Goal: Browse casually: Explore the website without a specific task or goal

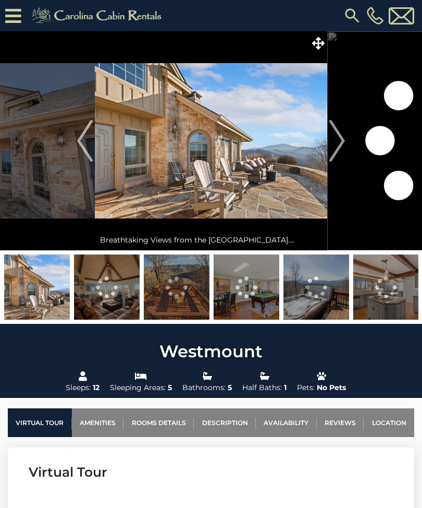
click at [344, 144] on img "Next" at bounding box center [338, 141] width 16 height 42
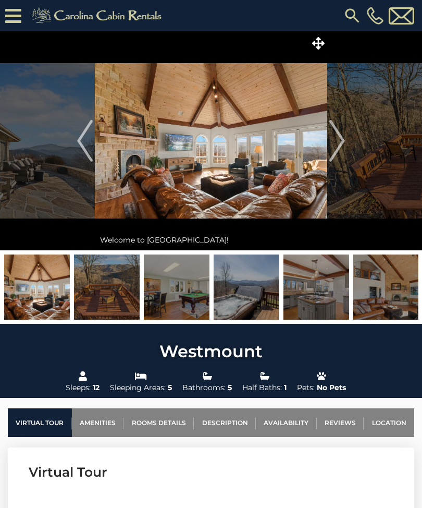
click at [343, 140] on img "Next" at bounding box center [338, 141] width 16 height 42
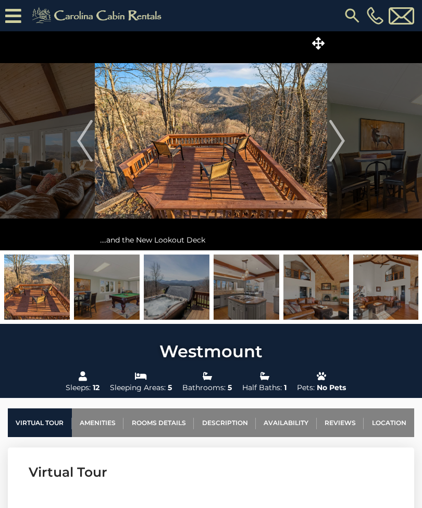
click at [341, 139] on img "Next" at bounding box center [338, 141] width 16 height 42
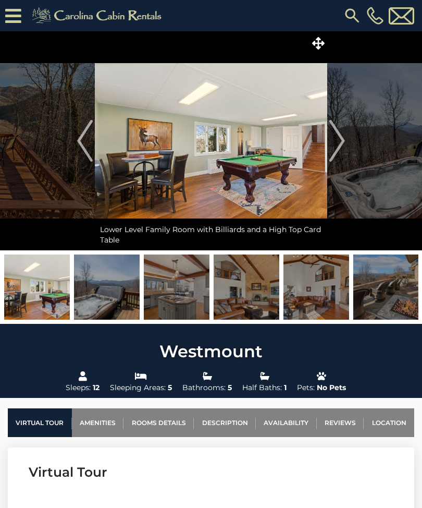
click at [338, 138] on img "Next" at bounding box center [338, 141] width 16 height 42
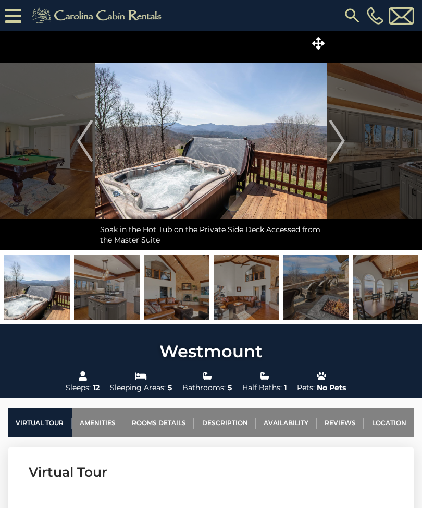
click at [337, 138] on img "Next" at bounding box center [338, 141] width 16 height 42
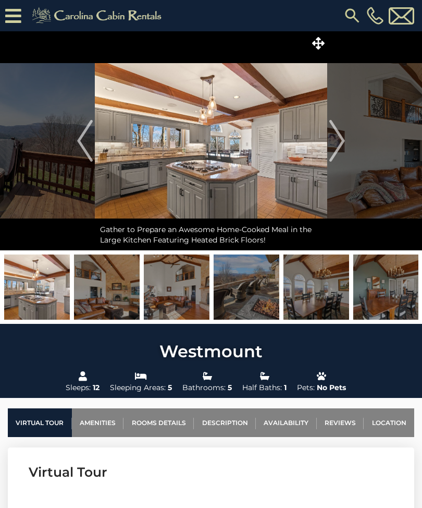
click at [331, 141] on img "Next" at bounding box center [338, 141] width 16 height 42
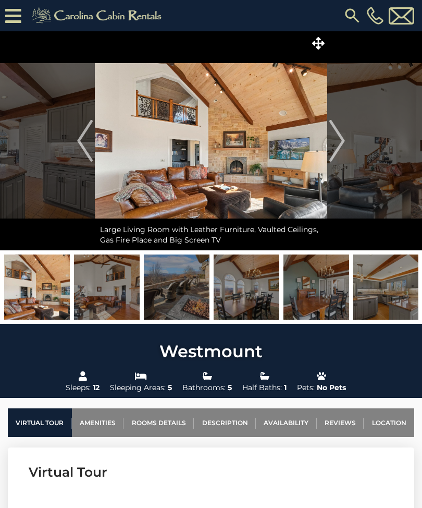
click at [343, 136] on img "Next" at bounding box center [338, 141] width 16 height 42
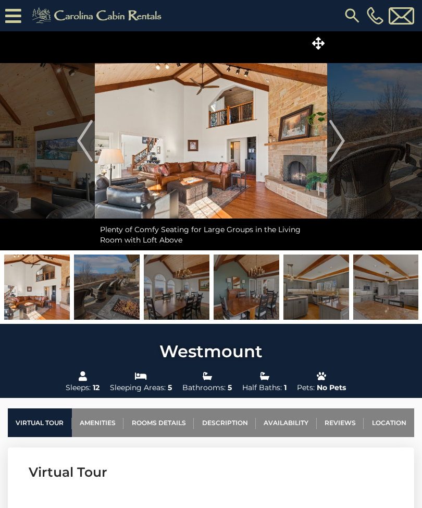
click at [338, 141] on img "Next" at bounding box center [338, 141] width 16 height 42
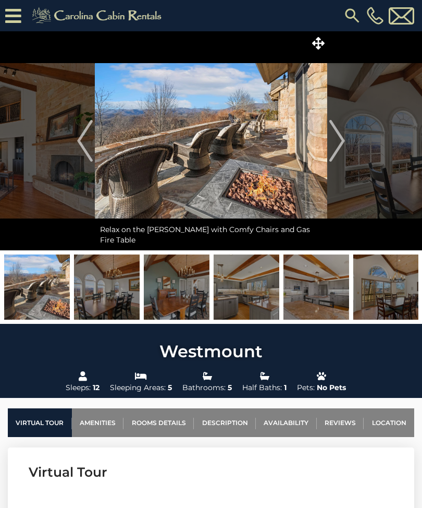
click at [341, 140] on img "Next" at bounding box center [338, 141] width 16 height 42
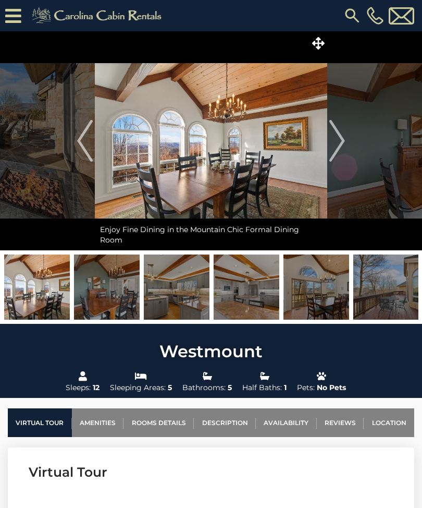
click at [88, 146] on img "Previous" at bounding box center [85, 141] width 16 height 42
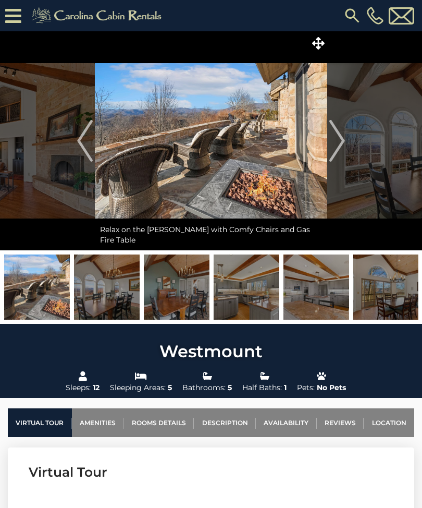
click at [341, 142] on img "Next" at bounding box center [338, 141] width 16 height 42
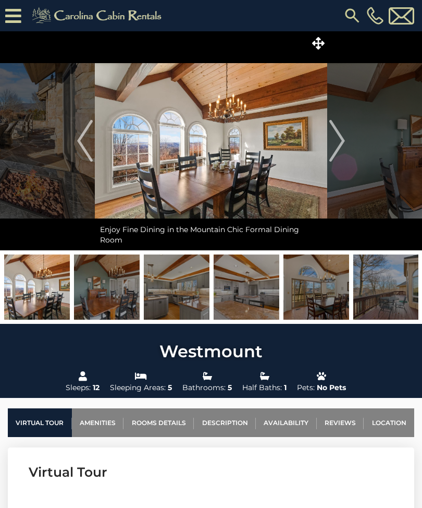
click at [340, 138] on img "Next" at bounding box center [338, 141] width 16 height 42
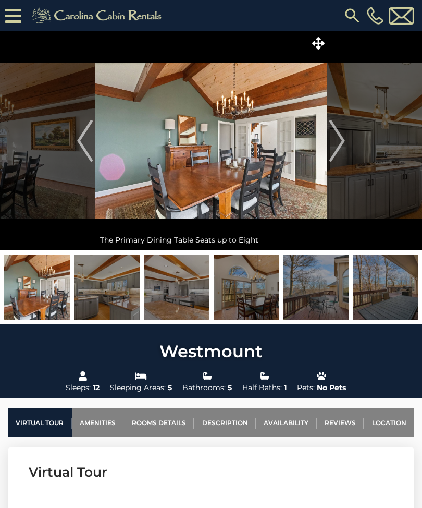
click at [336, 134] on img "Next" at bounding box center [338, 141] width 16 height 42
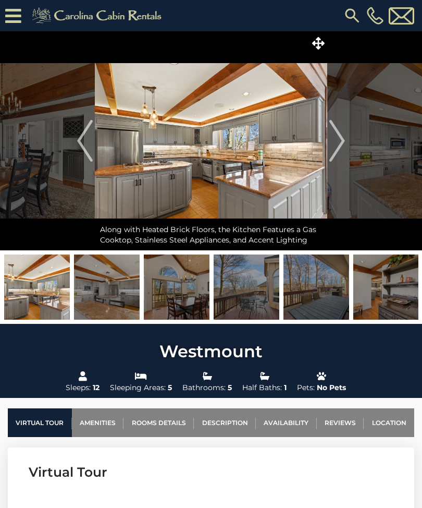
click at [336, 133] on img "Next" at bounding box center [338, 141] width 16 height 42
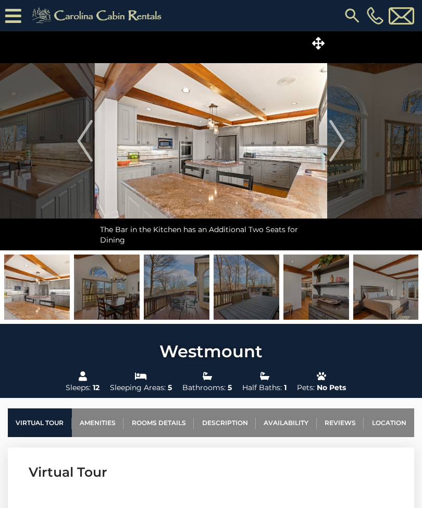
click at [337, 142] on img "Next" at bounding box center [338, 141] width 16 height 42
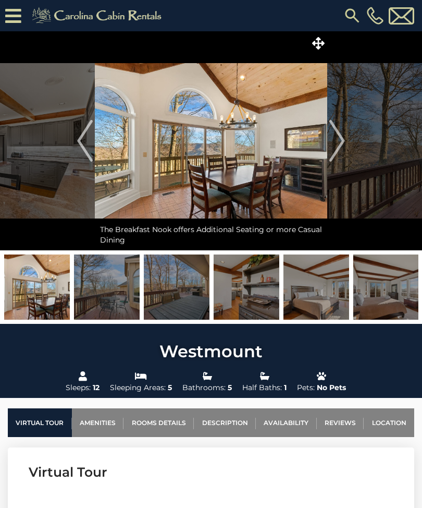
click at [338, 132] on img "Next" at bounding box center [338, 141] width 16 height 42
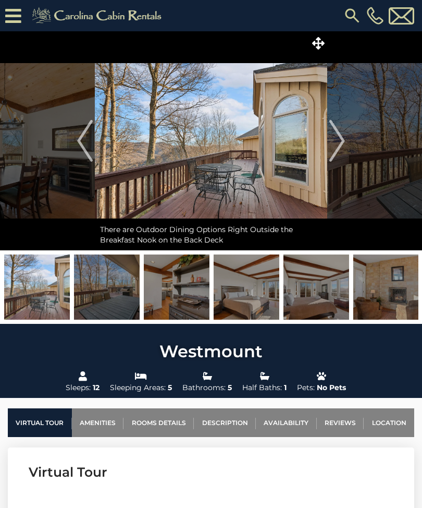
click at [343, 132] on img "Next" at bounding box center [338, 141] width 16 height 42
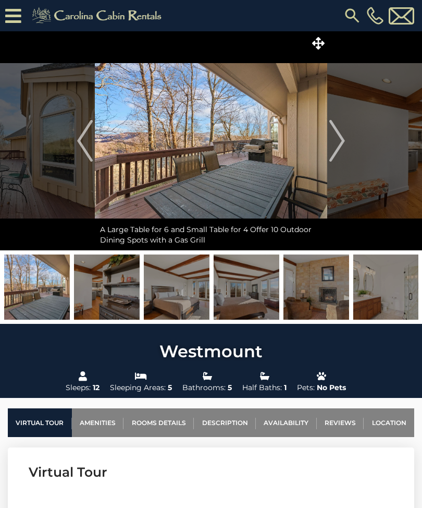
click at [336, 137] on img "Next" at bounding box center [338, 141] width 16 height 42
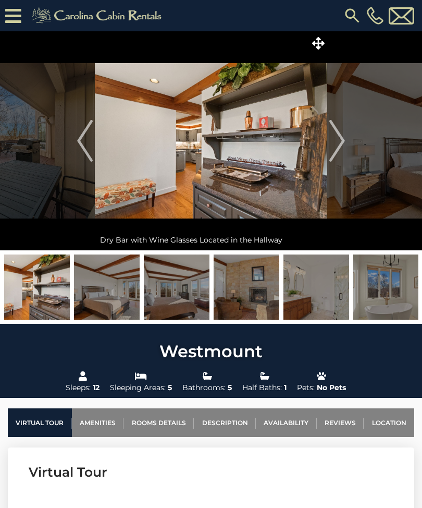
click at [339, 142] on img "Next" at bounding box center [338, 141] width 16 height 42
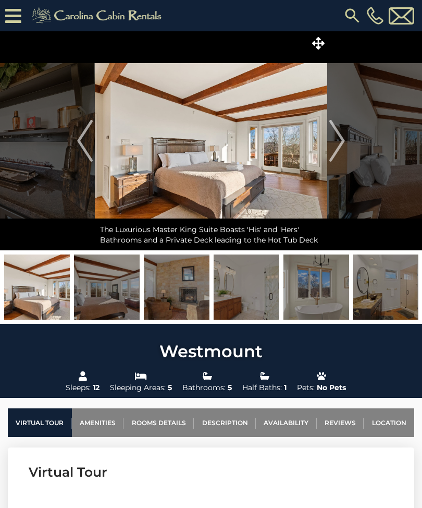
click at [342, 140] on img "Next" at bounding box center [338, 141] width 16 height 42
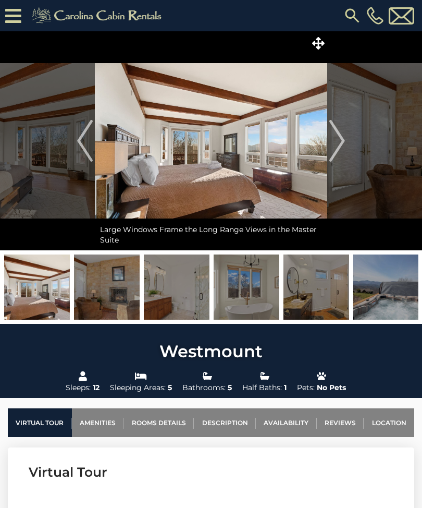
click at [337, 142] on img "Next" at bounding box center [338, 141] width 16 height 42
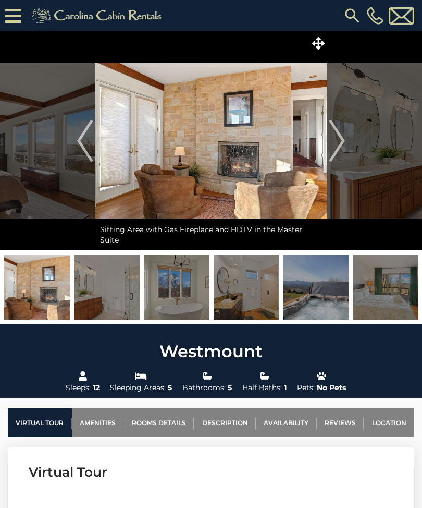
click at [345, 137] on img "Next" at bounding box center [338, 141] width 16 height 42
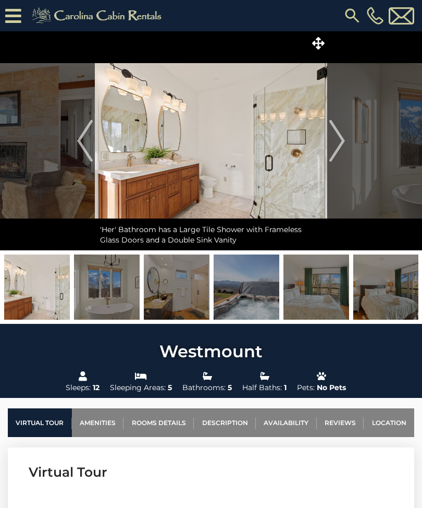
click at [334, 141] on img "Next" at bounding box center [338, 141] width 16 height 42
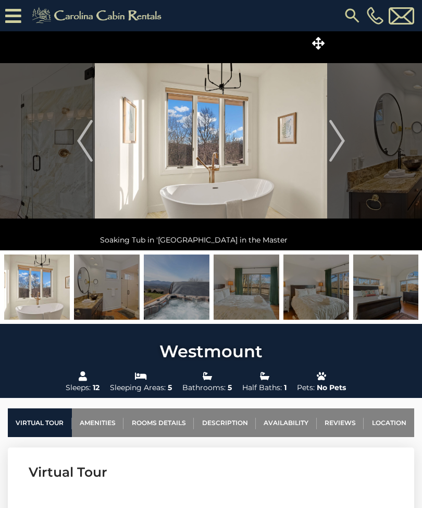
click at [334, 141] on img "Next" at bounding box center [338, 141] width 16 height 42
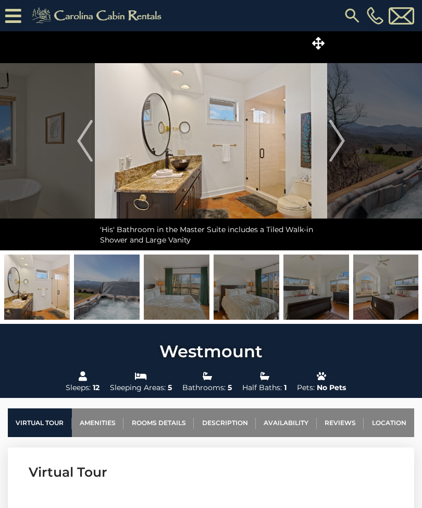
click at [343, 141] on img "Next" at bounding box center [338, 141] width 16 height 42
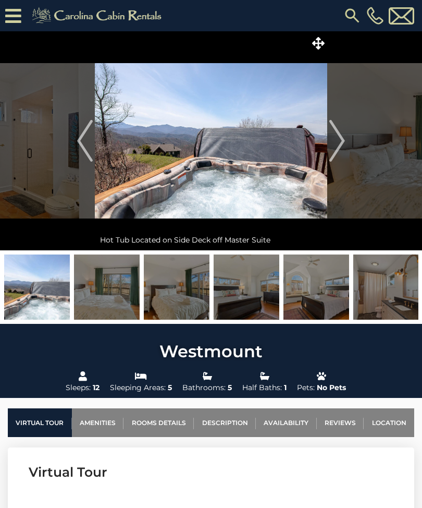
click at [338, 144] on img "Next" at bounding box center [338, 141] width 16 height 42
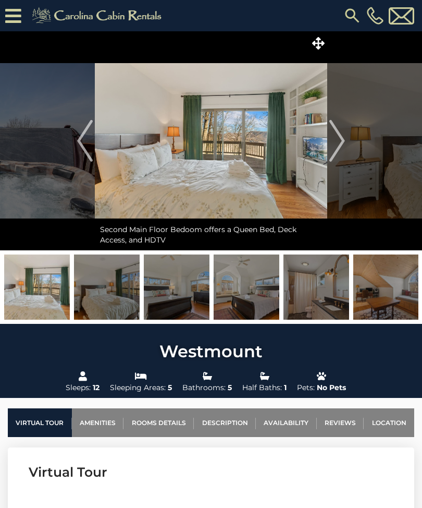
click at [338, 141] on img "Next" at bounding box center [338, 141] width 16 height 42
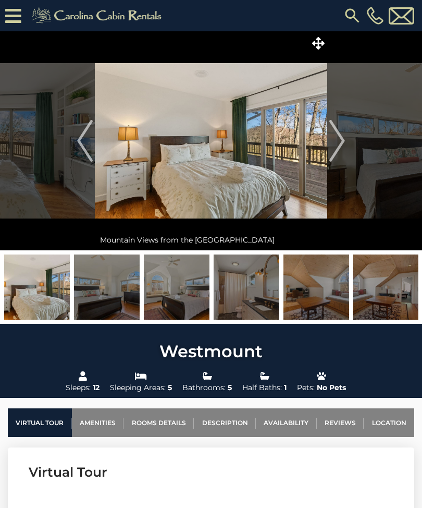
click at [335, 140] on img "Next" at bounding box center [338, 141] width 16 height 42
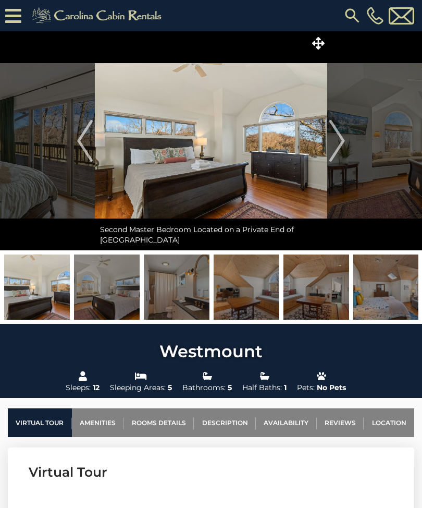
click at [83, 140] on img "Previous" at bounding box center [85, 141] width 16 height 42
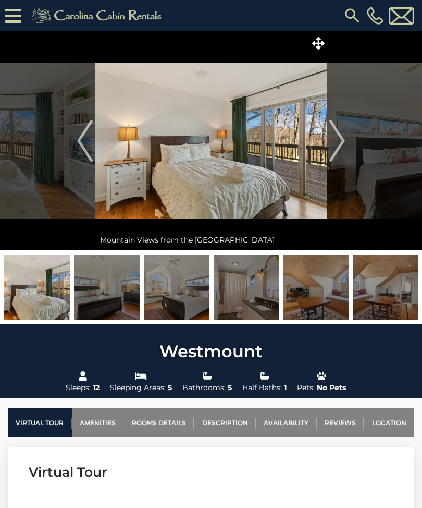
click at [346, 139] on button "Next" at bounding box center [337, 140] width 20 height 219
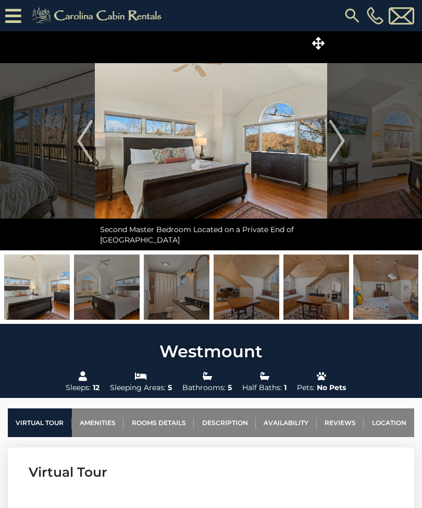
click at [336, 140] on img "Next" at bounding box center [338, 141] width 16 height 42
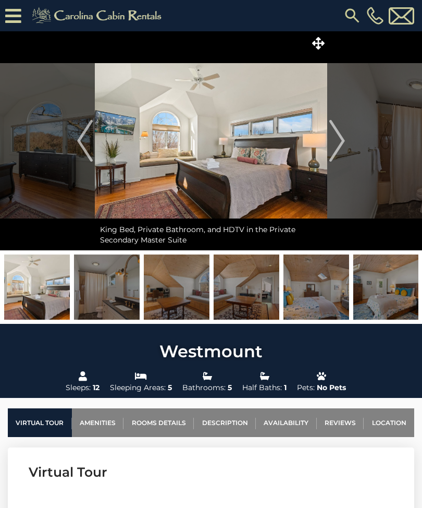
click at [82, 144] on img "Previous" at bounding box center [85, 141] width 16 height 42
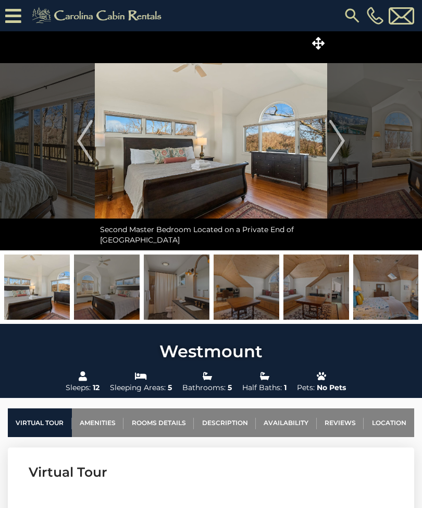
click at [339, 139] on img "Next" at bounding box center [338, 141] width 16 height 42
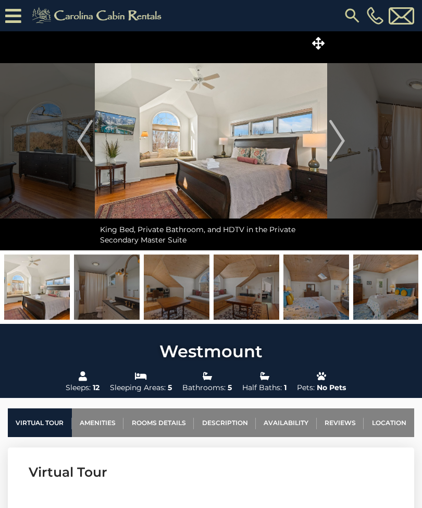
click at [341, 141] on img "Next" at bounding box center [338, 141] width 16 height 42
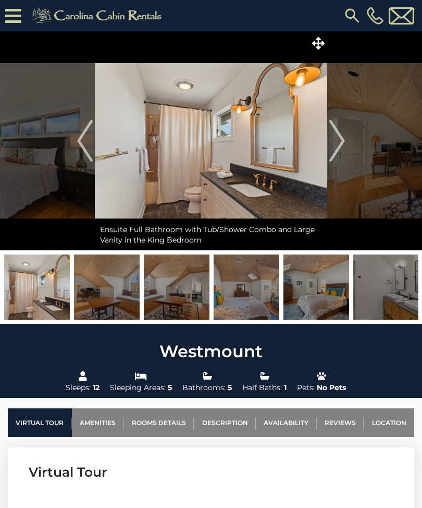
click at [339, 141] on img "Next" at bounding box center [338, 141] width 16 height 42
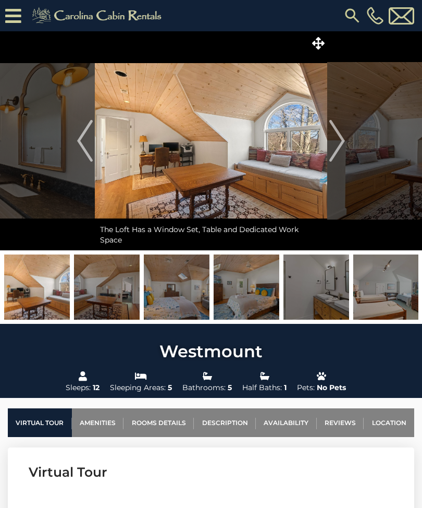
click at [345, 145] on img "Next" at bounding box center [338, 141] width 16 height 42
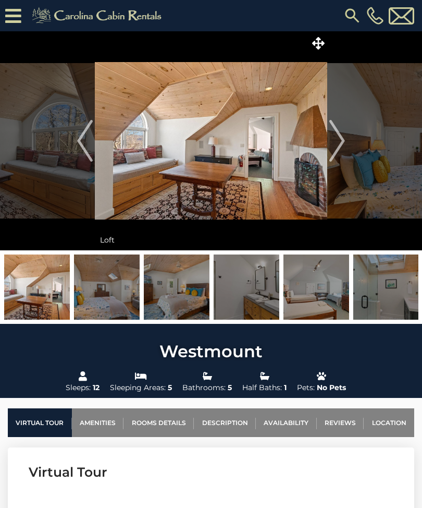
click at [337, 143] on img "Next" at bounding box center [338, 141] width 16 height 42
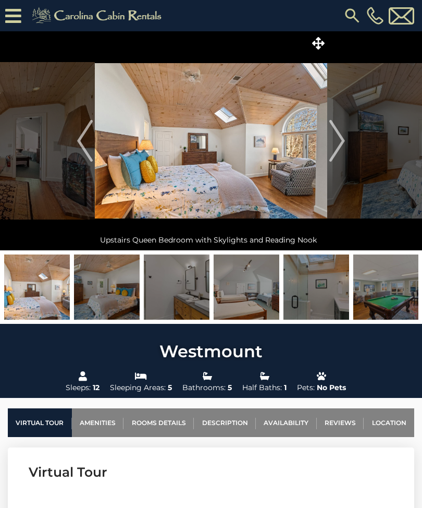
click at [343, 144] on img "Next" at bounding box center [338, 141] width 16 height 42
